Goal: Find specific page/section: Find specific page/section

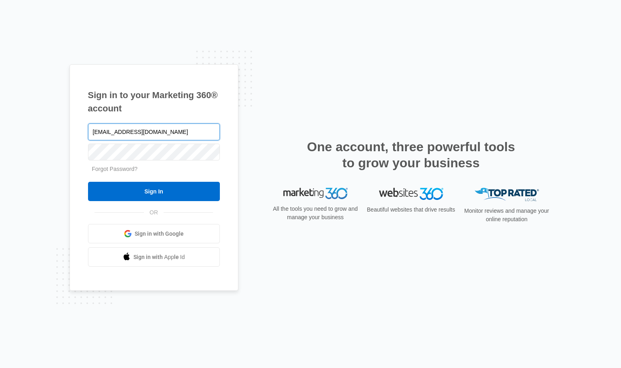
type input "[EMAIL_ADDRESS][DOMAIN_NAME]"
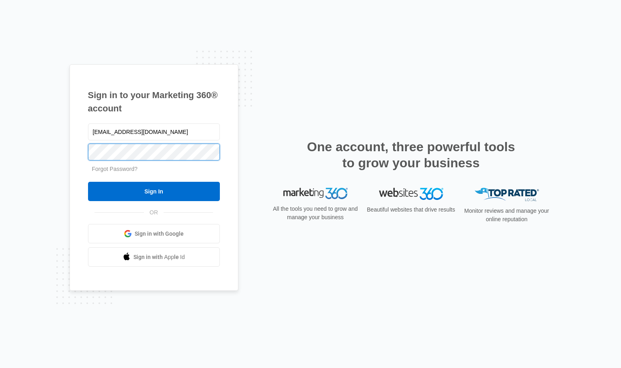
click at [88, 182] on input "Sign In" at bounding box center [154, 191] width 132 height 19
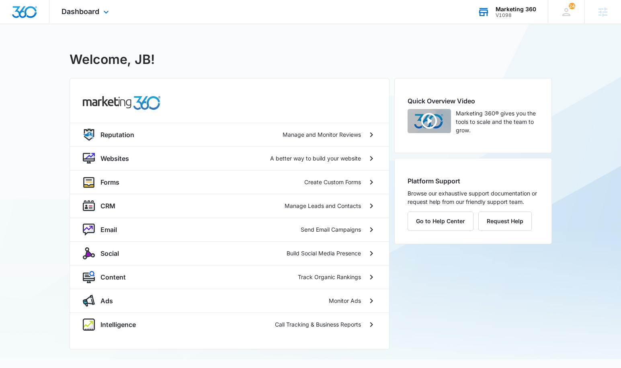
click at [517, 8] on div "Marketing 360" at bounding box center [515, 9] width 41 height 6
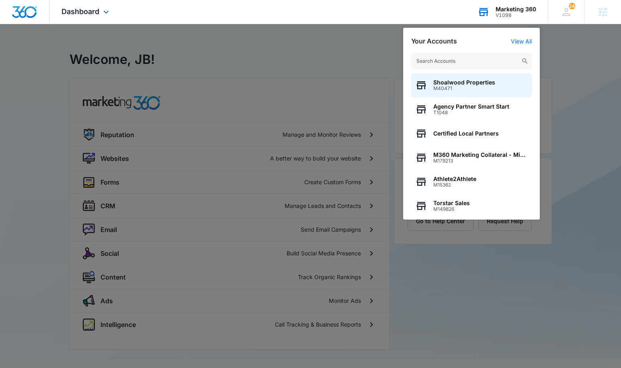
click at [474, 56] on input "text" at bounding box center [471, 61] width 120 height 16
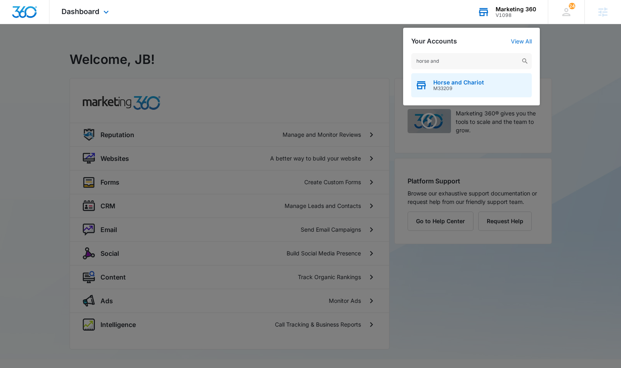
type input "horse and"
click at [462, 82] on span "Horse and Chariot" at bounding box center [458, 82] width 51 height 6
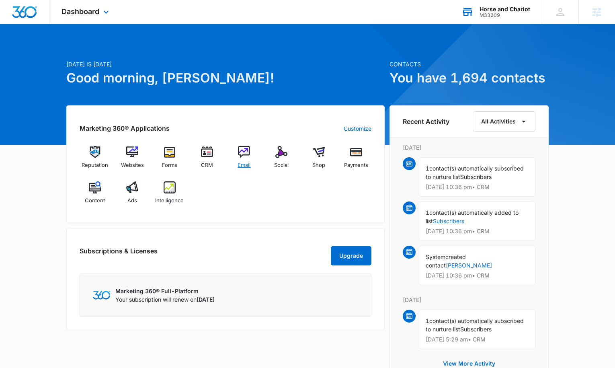
click at [247, 153] on img at bounding box center [244, 152] width 12 height 12
